Goal: Transaction & Acquisition: Purchase product/service

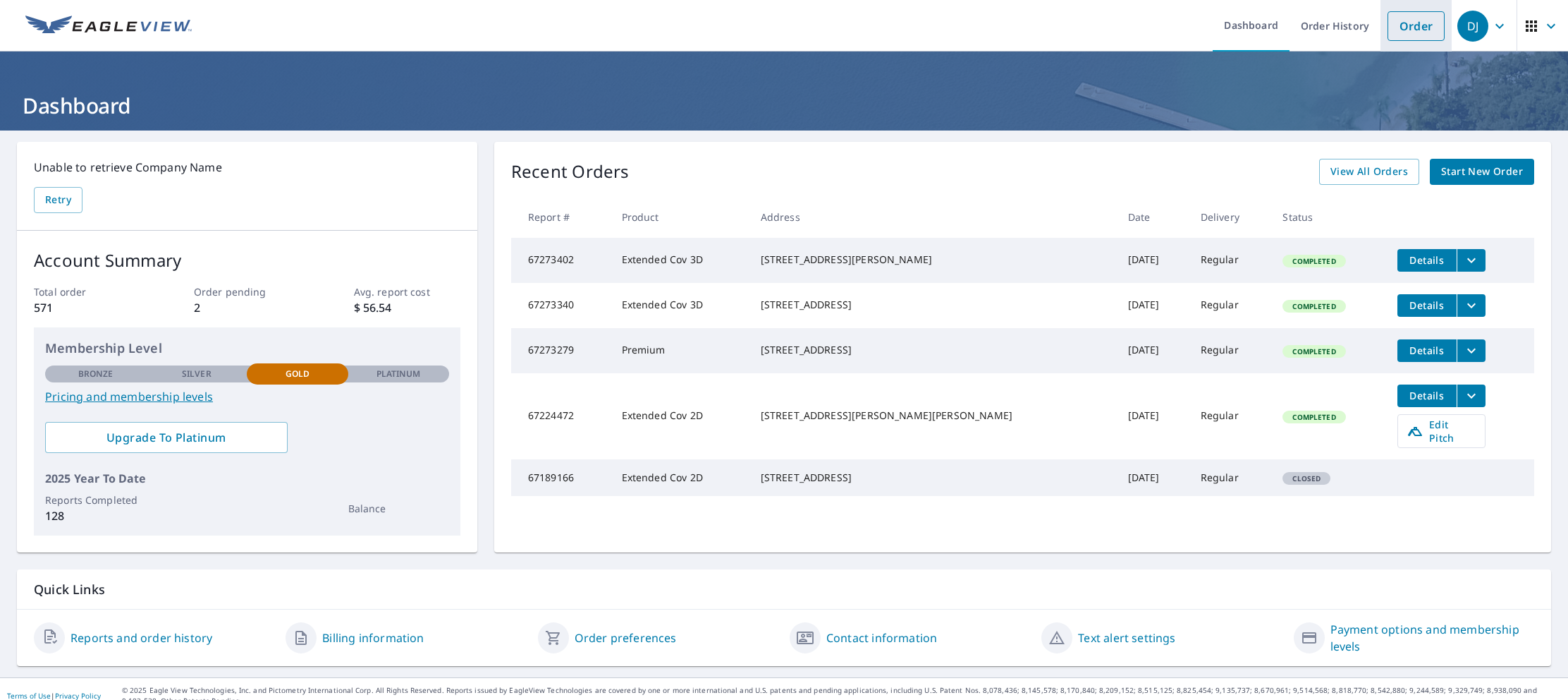
click at [1407, 28] on link "Order" at bounding box center [1416, 26] width 57 height 30
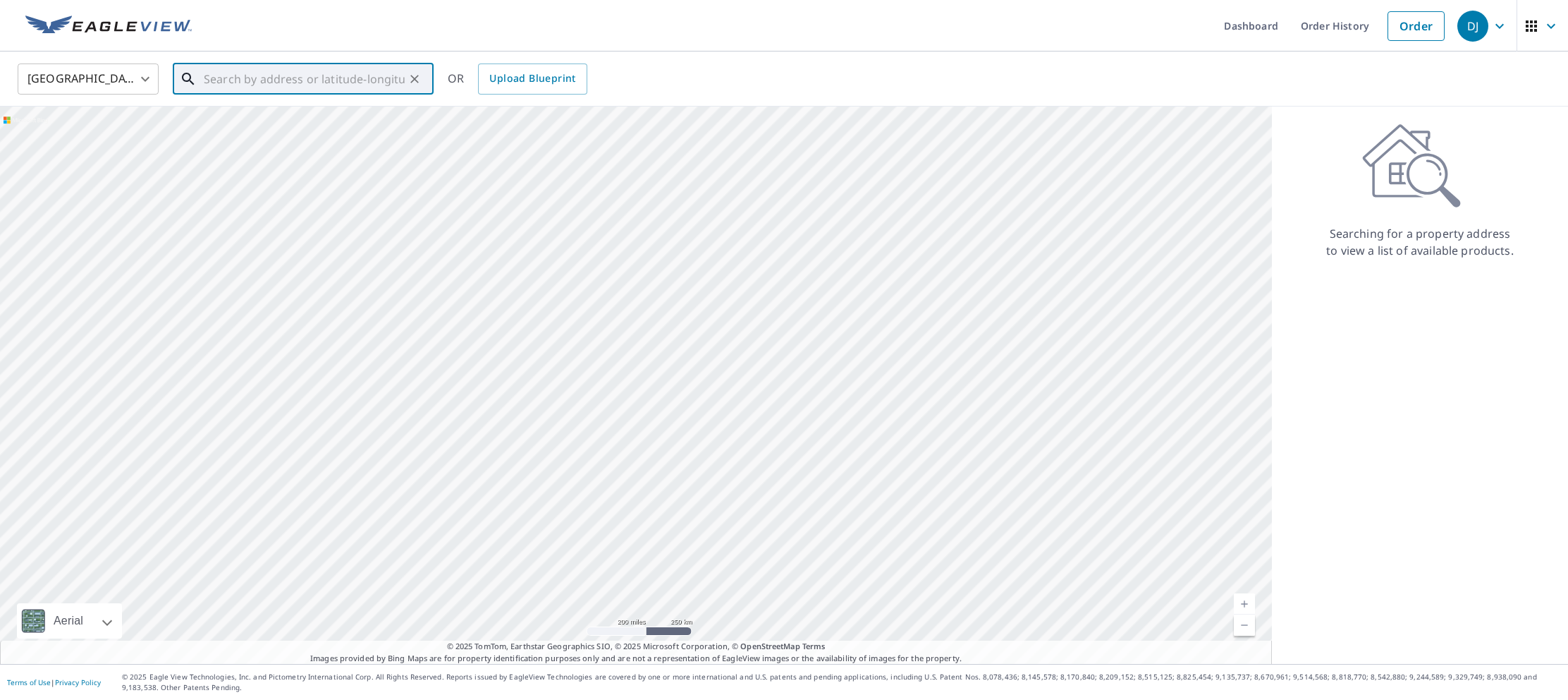
click at [241, 80] on input "text" at bounding box center [304, 79] width 201 height 39
click at [282, 121] on span "[STREET_ADDRESS]" at bounding box center [311, 120] width 221 height 17
type input "[STREET_ADDRESS]"
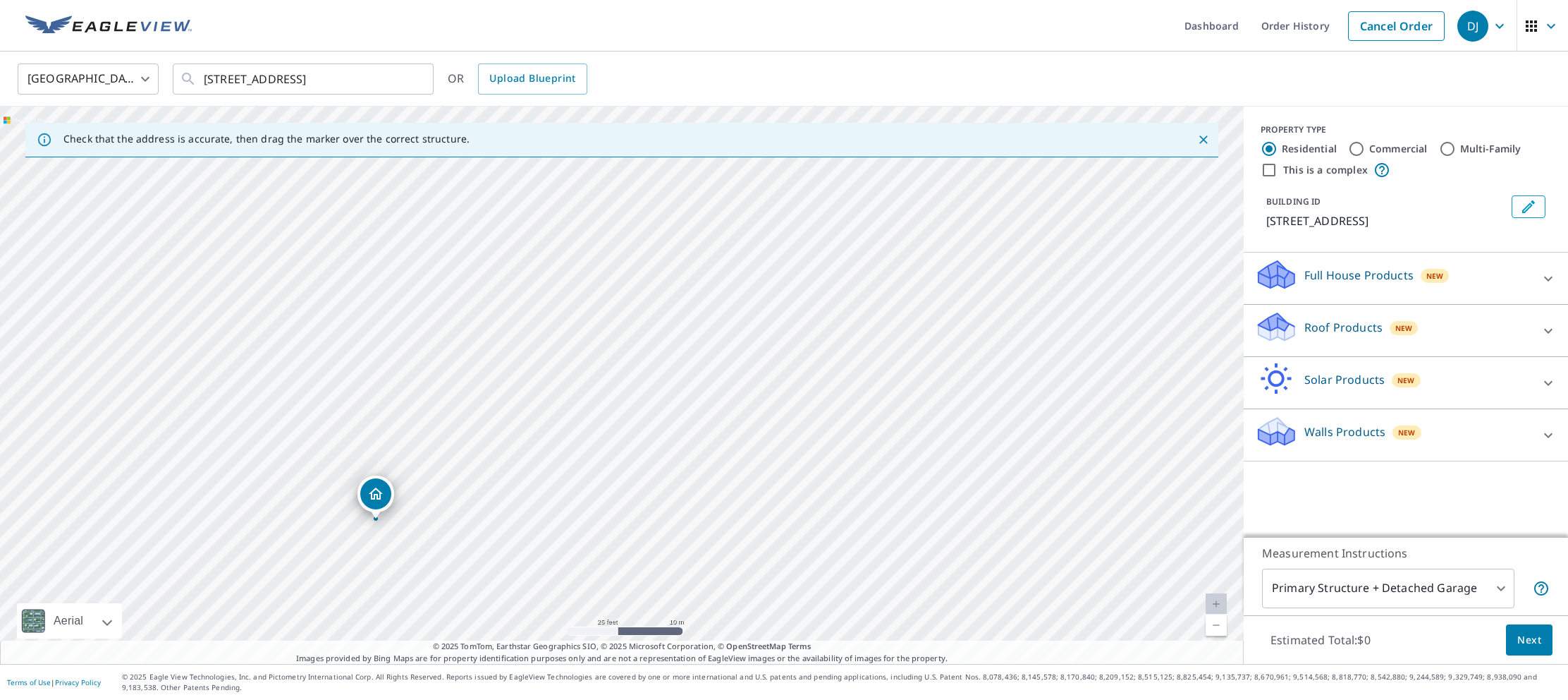
click at [1339, 335] on p "Roof Products" at bounding box center [1343, 327] width 78 height 17
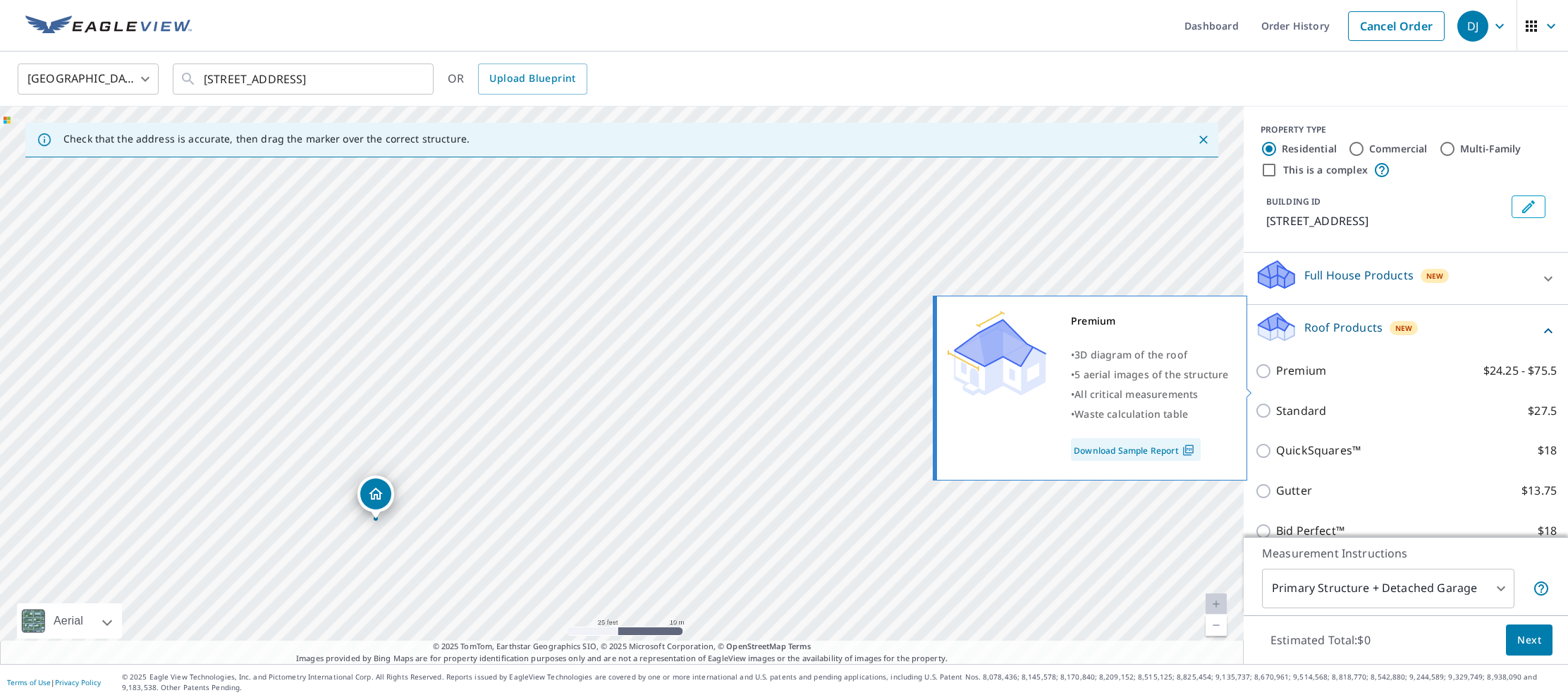
click at [1266, 379] on input "Premium $24.25 - $75.5" at bounding box center [1265, 370] width 21 height 17
checkbox input "true"
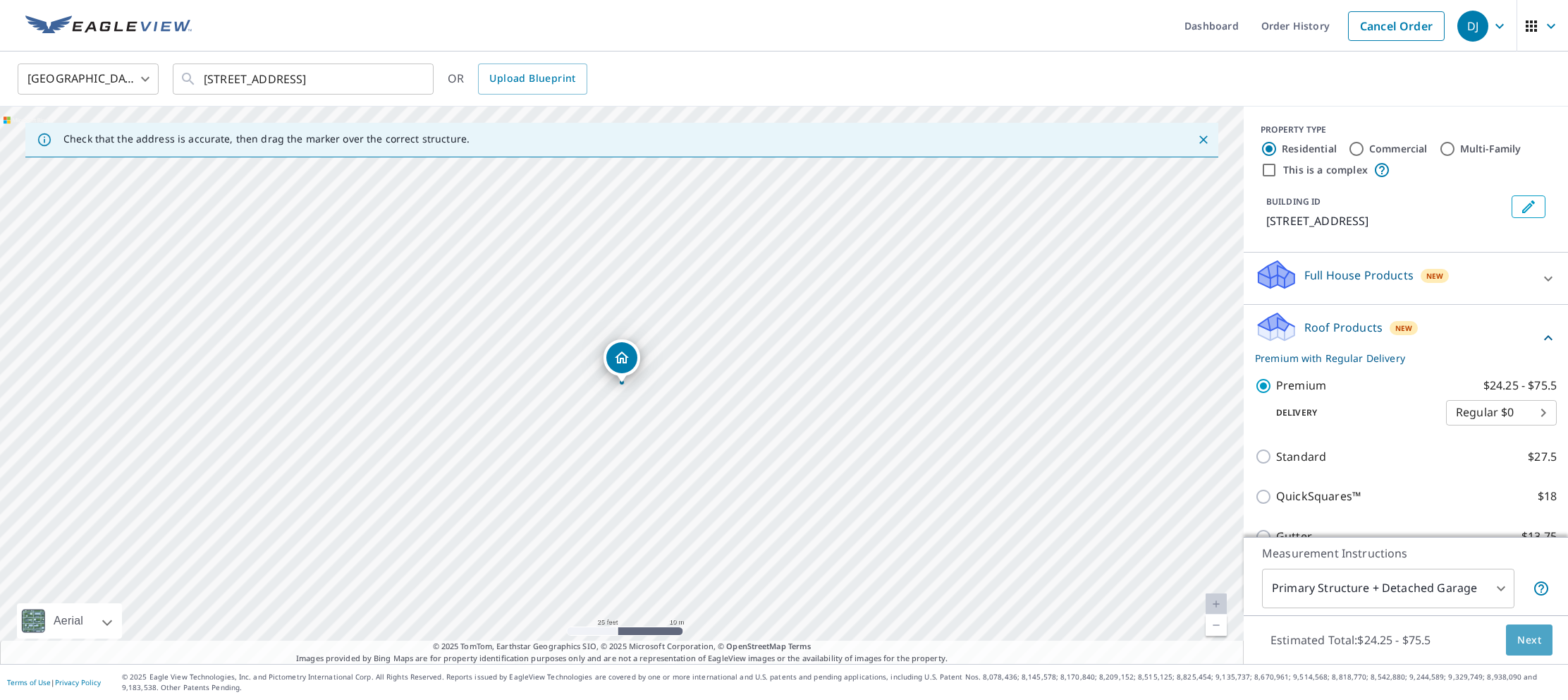
click at [1533, 642] on span "Next" at bounding box center [1529, 640] width 24 height 18
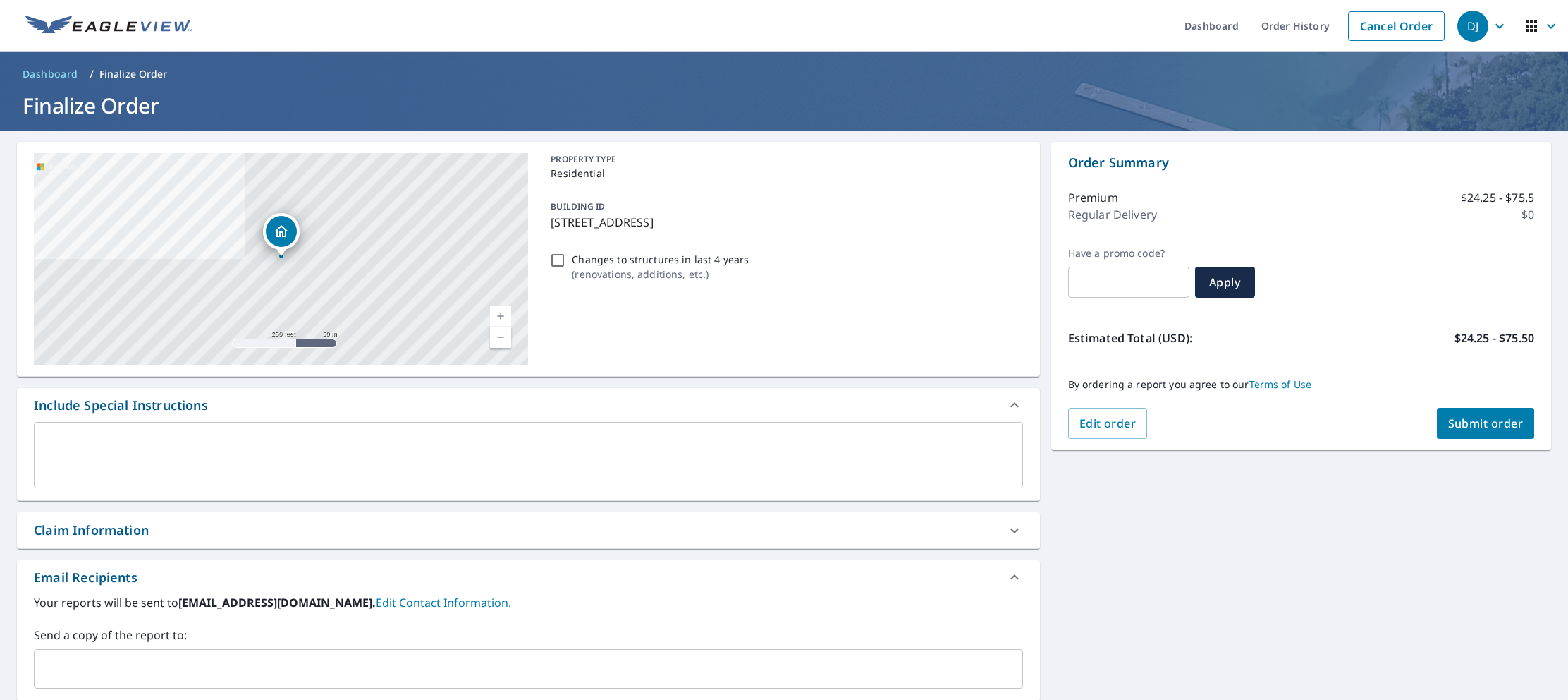
click at [1488, 425] on span "Submit order" at bounding box center [1485, 423] width 75 height 15
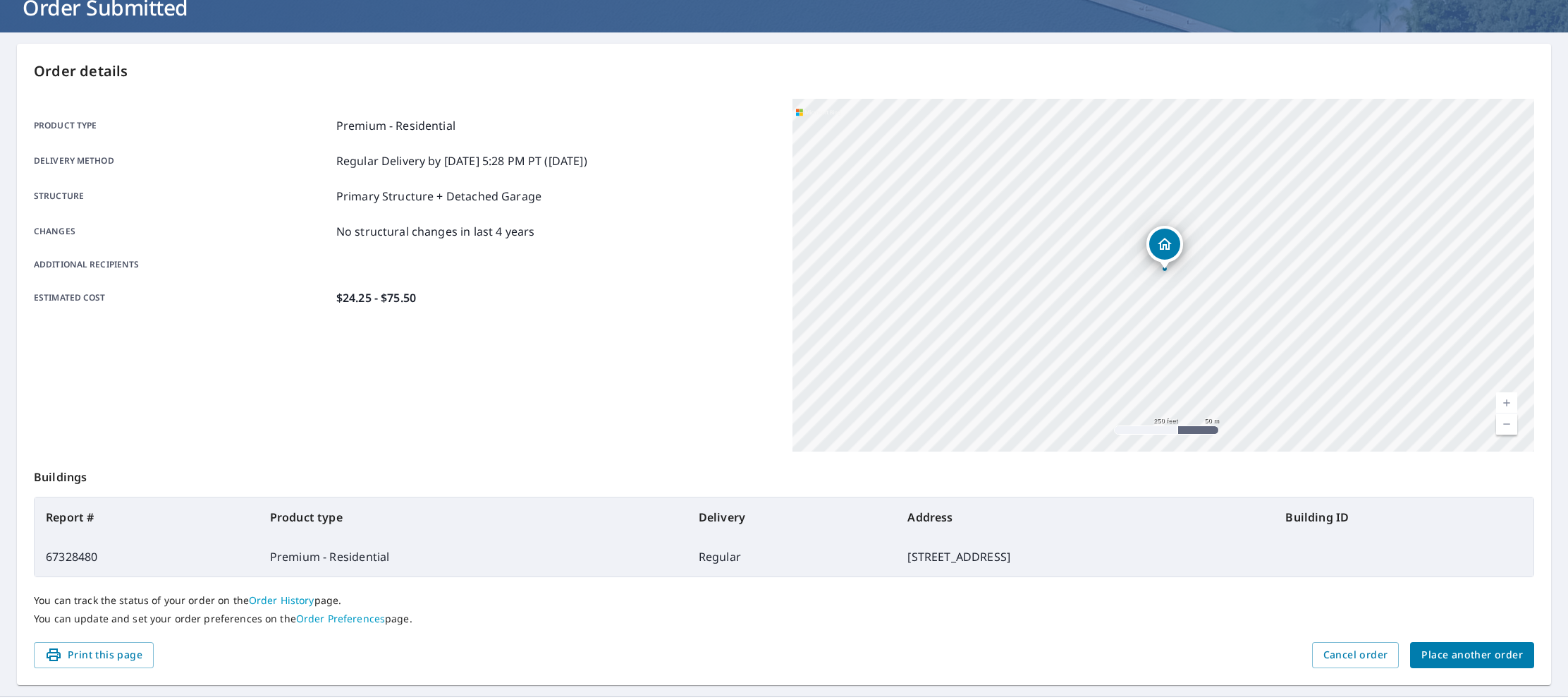
scroll to position [130, 0]
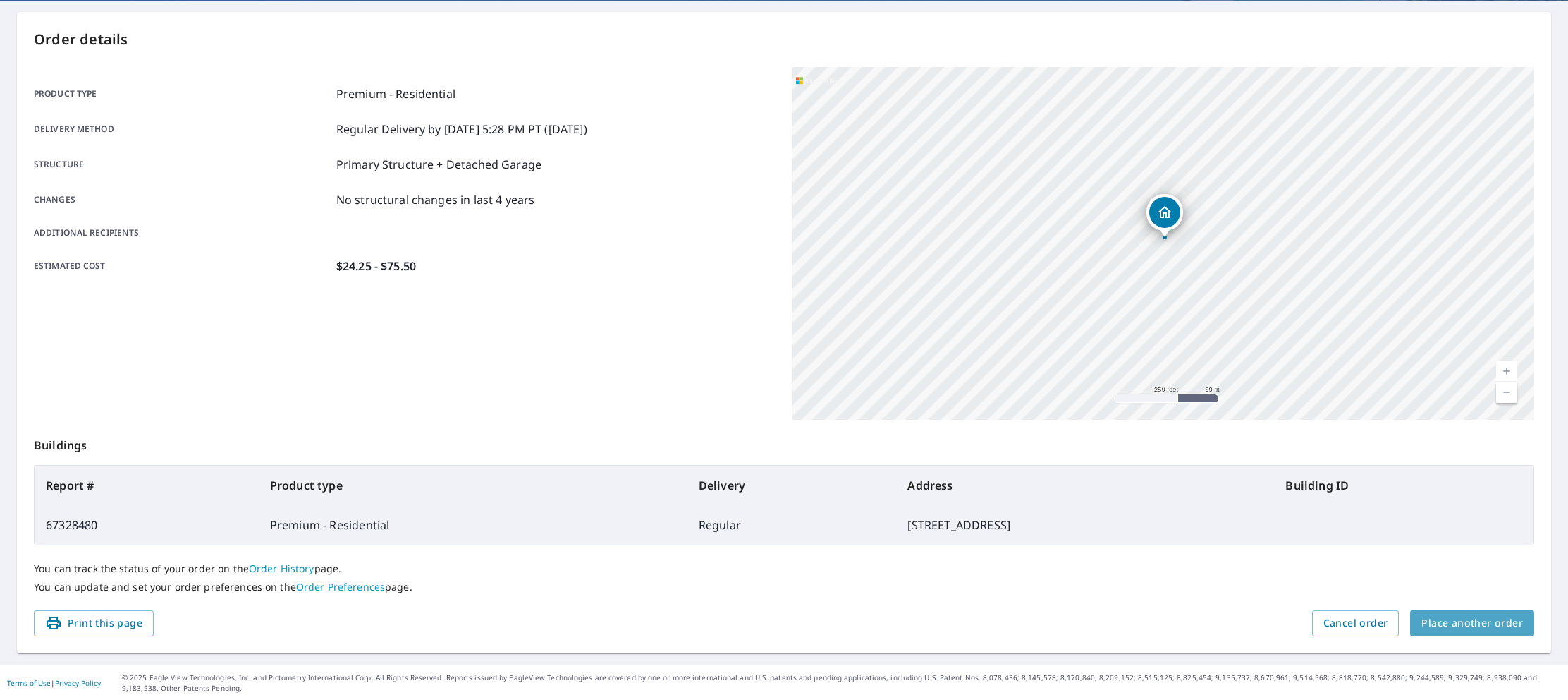
click at [1501, 623] on span "Place another order" at bounding box center [1472, 623] width 102 height 18
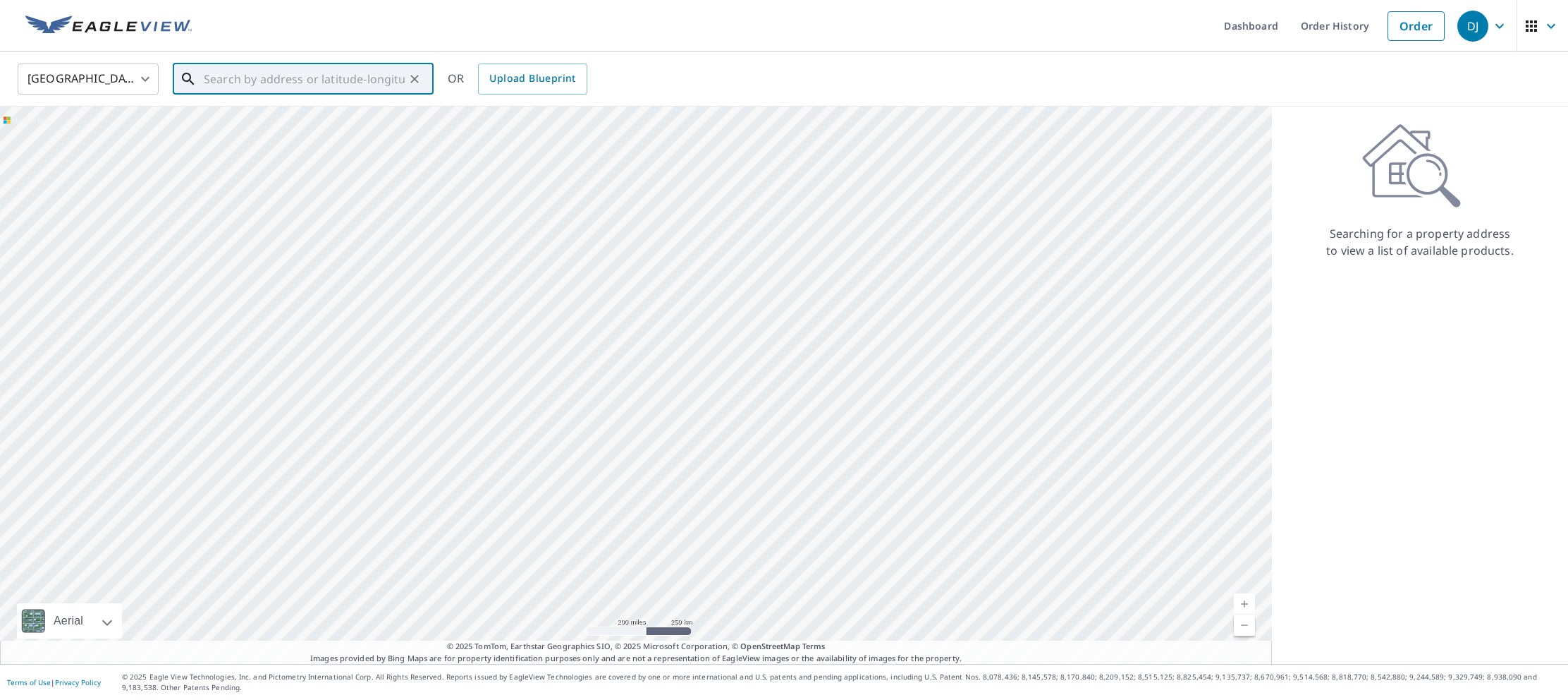
click at [230, 89] on input "text" at bounding box center [304, 79] width 201 height 39
click at [275, 121] on span "[STREET_ADDRESS][PERSON_NAME]" at bounding box center [311, 120] width 221 height 17
type input "[STREET_ADDRESS][PERSON_NAME][PERSON_NAME]"
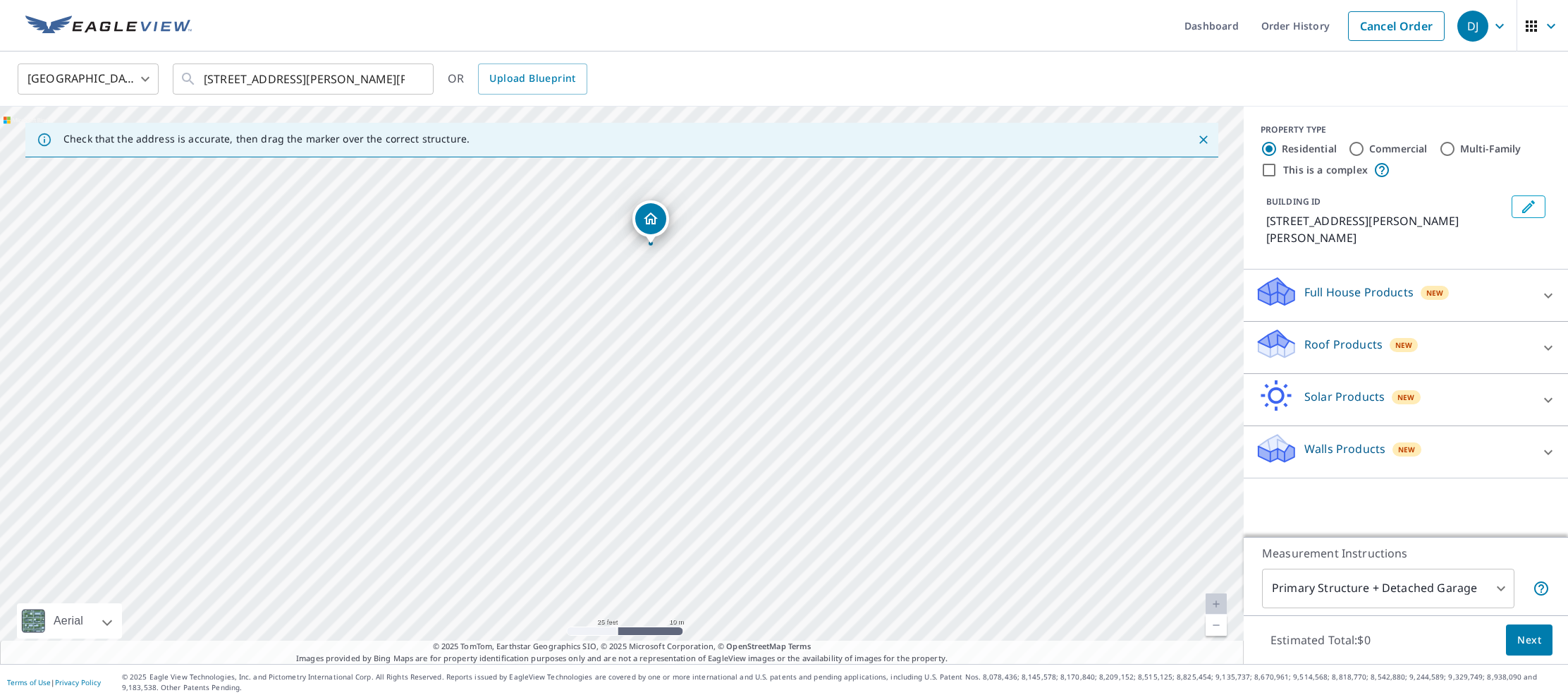
click at [1320, 335] on p "Roof Products" at bounding box center [1343, 343] width 78 height 17
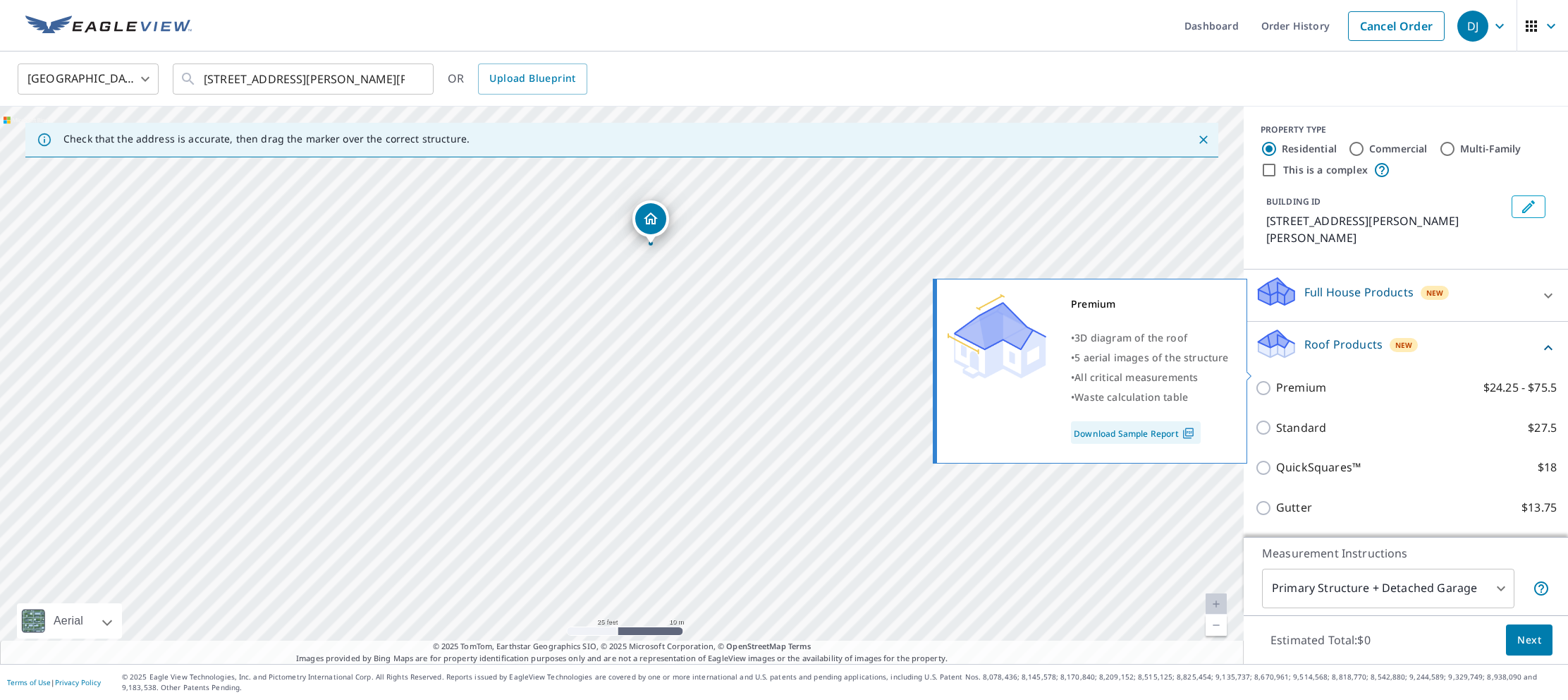
click at [1266, 379] on input "Premium $24.25 - $75.5" at bounding box center [1265, 387] width 21 height 17
checkbox input "true"
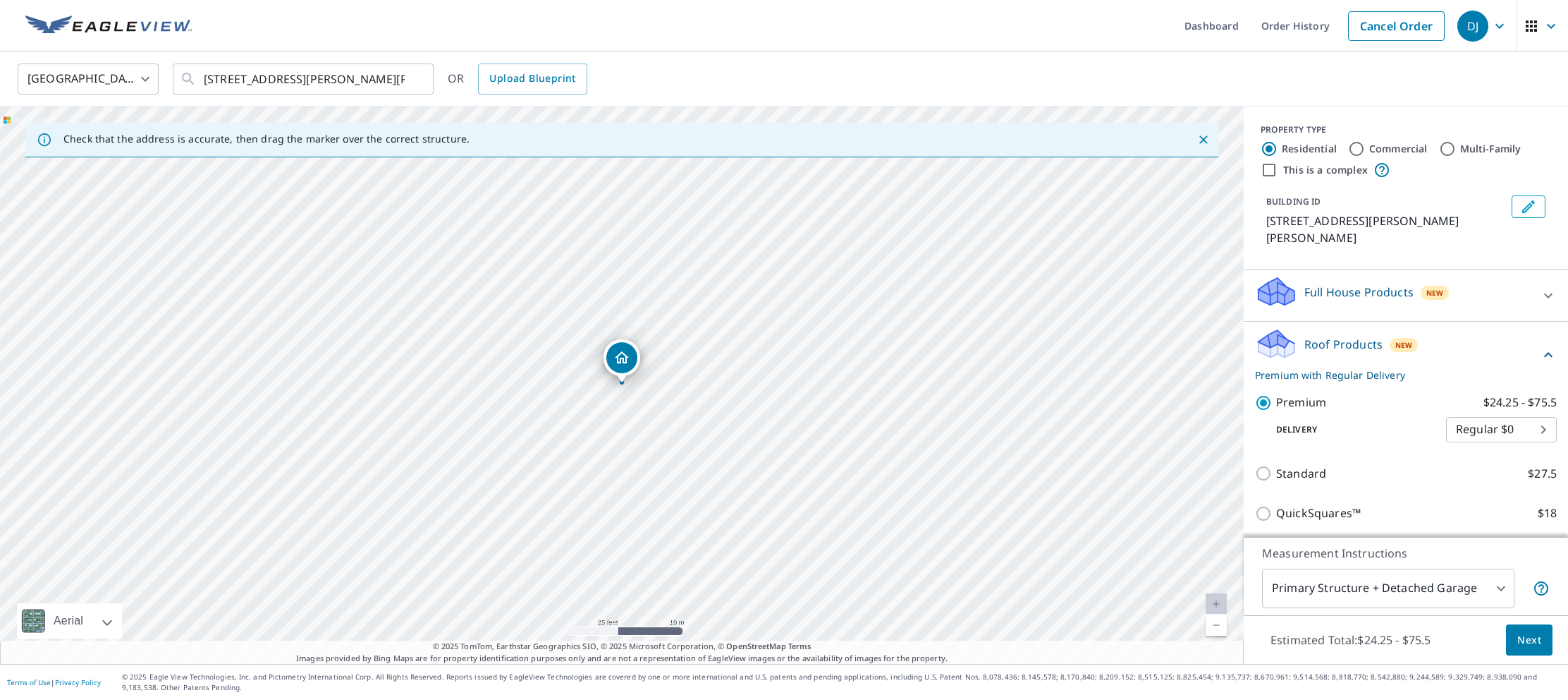
click at [1520, 646] on span "Next" at bounding box center [1529, 640] width 24 height 18
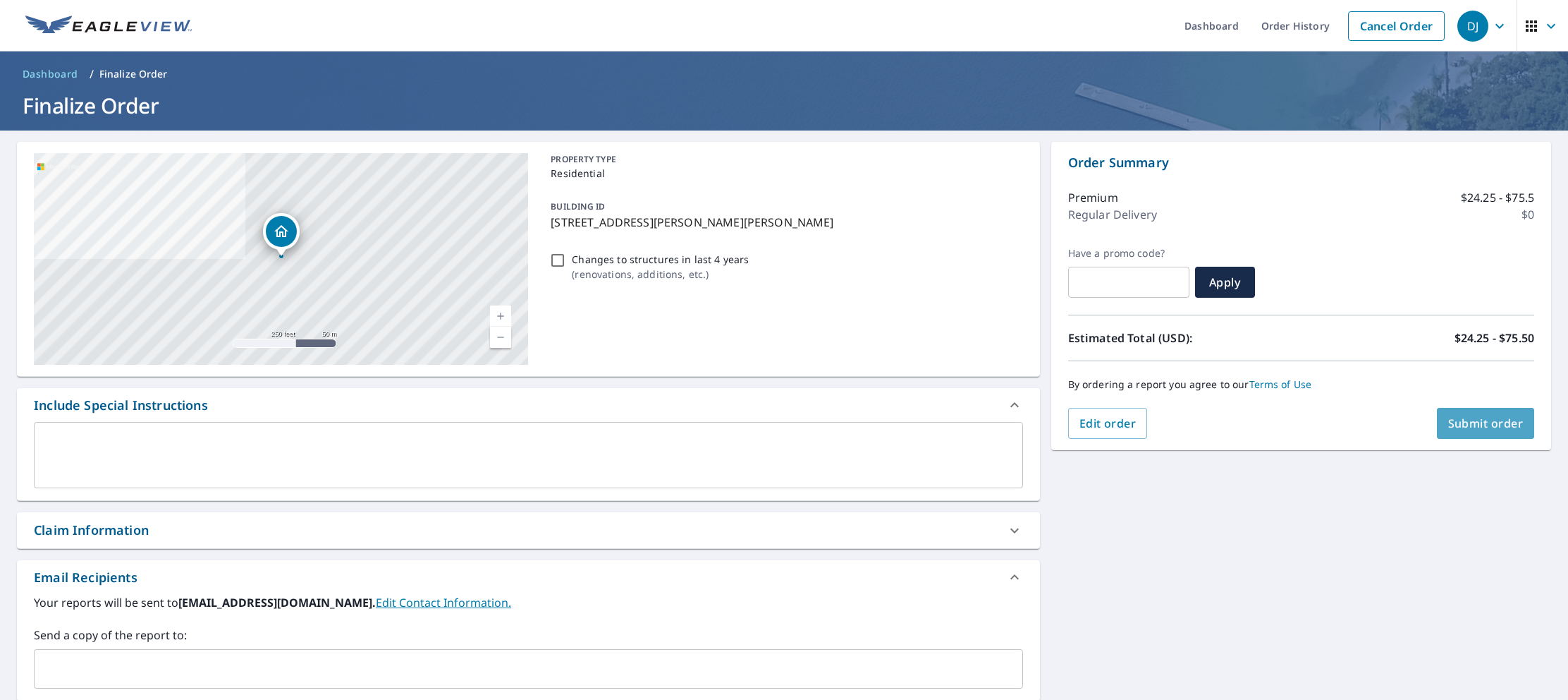
click at [1496, 423] on span "Submit order" at bounding box center [1485, 423] width 75 height 15
